Goal: Task Accomplishment & Management: Use online tool/utility

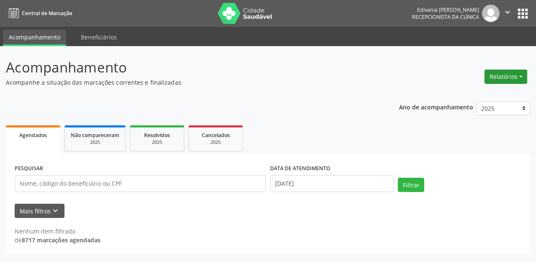
click at [507, 81] on button "Relatórios" at bounding box center [505, 76] width 43 height 14
click at [469, 97] on link "Agendamentos" at bounding box center [482, 95] width 90 height 12
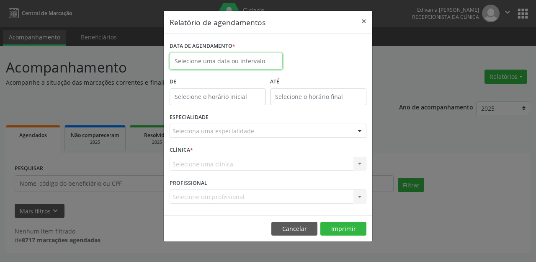
click at [249, 58] on input "text" at bounding box center [225, 61] width 113 height 17
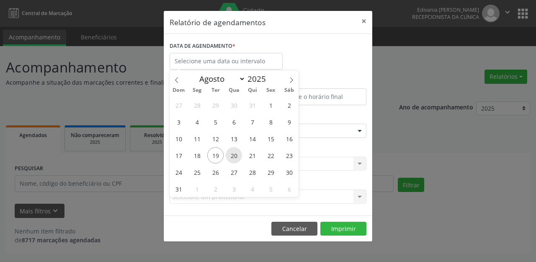
click at [235, 153] on span "20" at bounding box center [234, 155] width 16 height 16
type input "[DATE]"
click at [235, 153] on span "20" at bounding box center [234, 155] width 16 height 16
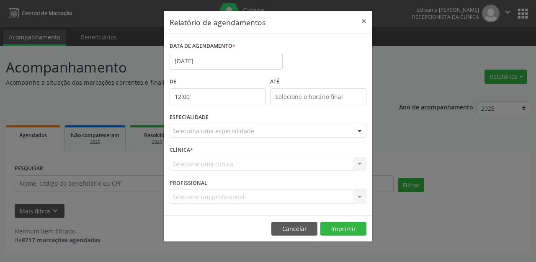
click at [219, 97] on input "12:00" at bounding box center [217, 96] width 96 height 17
click at [229, 118] on span at bounding box center [230, 119] width 6 height 8
type input "11:00"
type input "11"
click at [229, 118] on span at bounding box center [230, 119] width 6 height 8
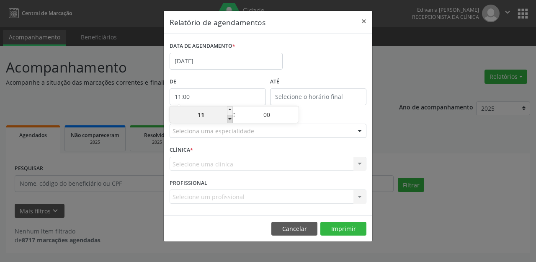
type input "10:00"
type input "10"
click at [229, 118] on span at bounding box center [230, 119] width 6 height 8
type input "09:00"
type input "09"
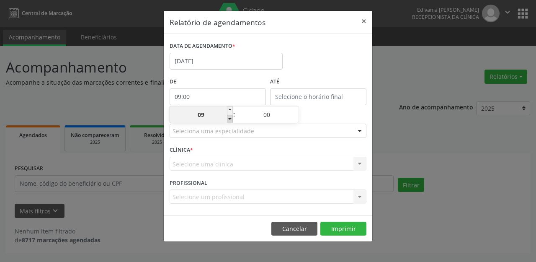
click at [229, 118] on span at bounding box center [230, 119] width 6 height 8
type input "08:00"
type input "08"
click at [229, 118] on span at bounding box center [230, 119] width 6 height 8
type input "07:00"
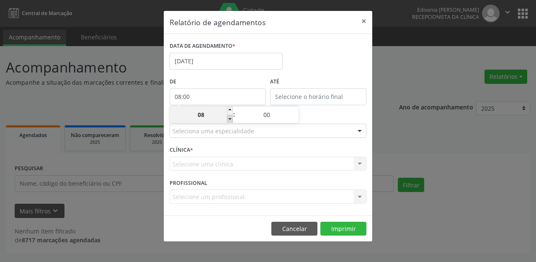
type input "07"
click at [321, 93] on input "12:00" at bounding box center [318, 96] width 96 height 17
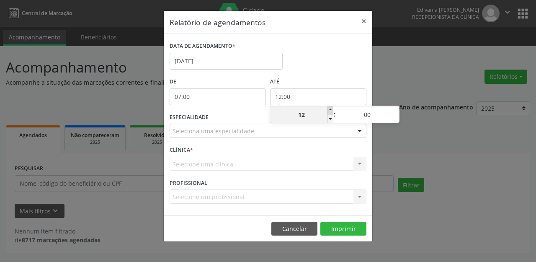
click at [328, 108] on span at bounding box center [330, 110] width 6 height 8
type input "13:00"
type input "13"
click at [328, 108] on span at bounding box center [330, 110] width 6 height 8
type input "14:00"
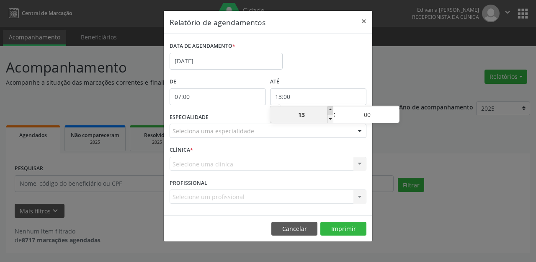
type input "14"
click at [328, 108] on span at bounding box center [330, 110] width 6 height 8
type input "15:00"
type input "15"
click at [328, 108] on span at bounding box center [330, 110] width 6 height 8
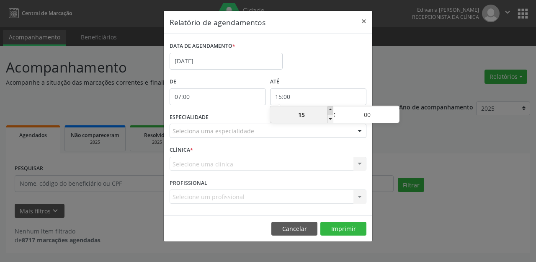
type input "16:00"
type input "16"
click at [328, 108] on span at bounding box center [330, 110] width 6 height 8
type input "17:00"
type input "17"
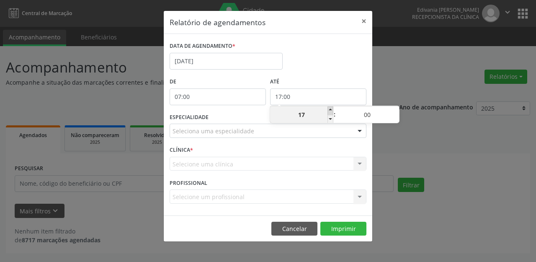
click at [328, 108] on span at bounding box center [330, 110] width 6 height 8
type input "18:00"
type input "18"
click at [247, 139] on div "ESPECIALIDADE Seleciona uma especialidade Todas as especialidades Alergologia A…" at bounding box center [267, 127] width 201 height 33
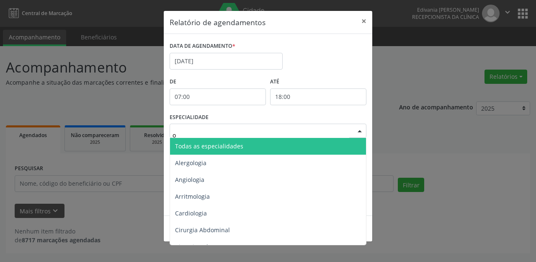
type input "of"
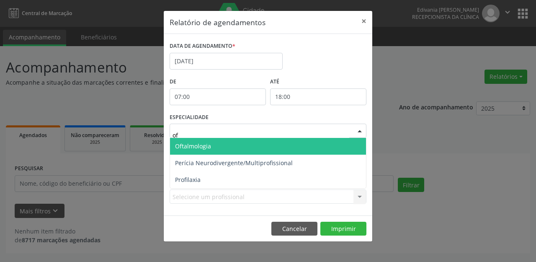
click at [218, 149] on span "Oftalmologia" at bounding box center [268, 146] width 196 height 17
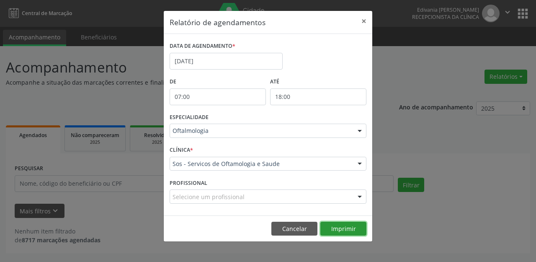
click at [357, 227] on button "Imprimir" at bounding box center [343, 228] width 46 height 14
